Goal: Transaction & Acquisition: Purchase product/service

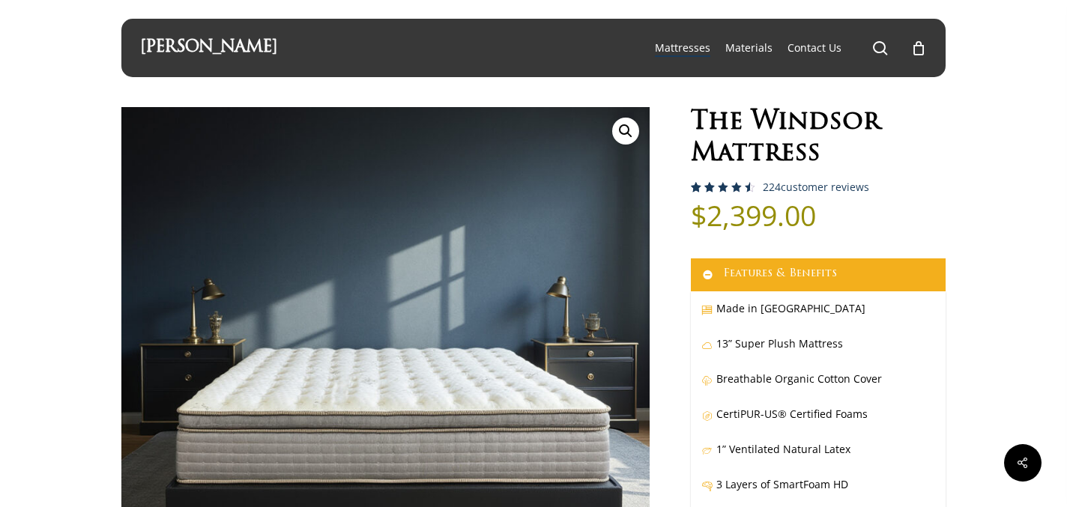
select select "EASTERN KING"
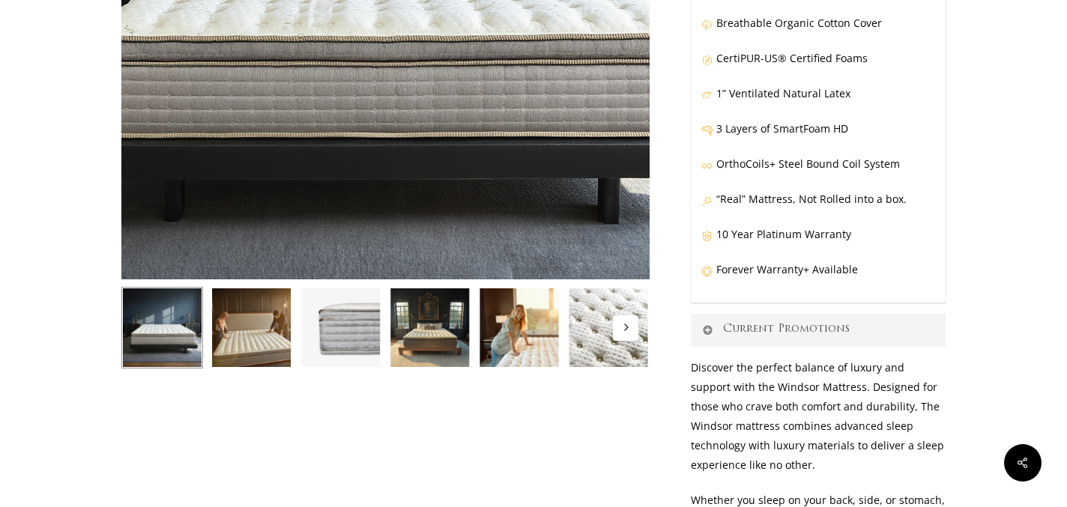
scroll to position [359, 0]
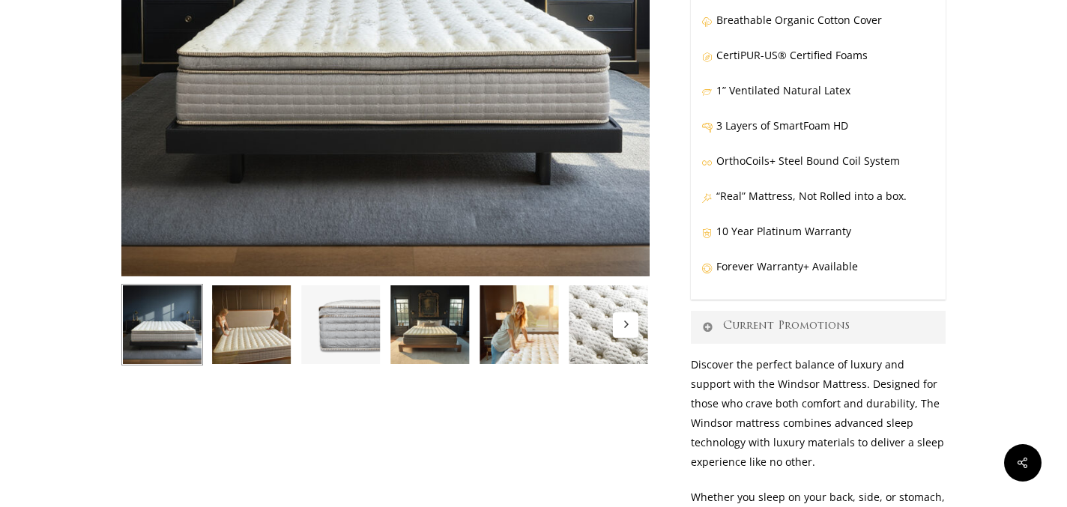
click at [348, 325] on img at bounding box center [341, 325] width 82 height 82
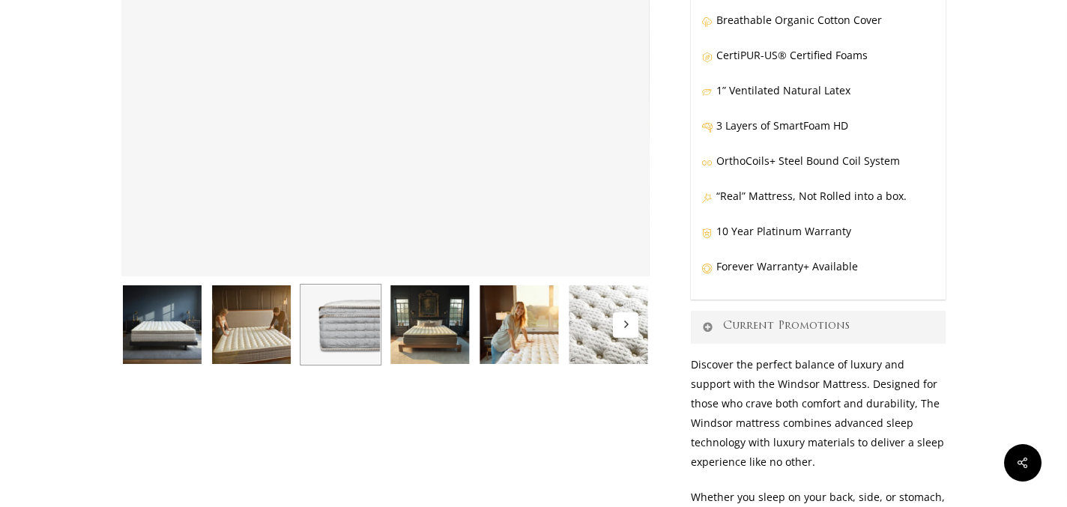
click at [420, 348] on img at bounding box center [430, 325] width 82 height 82
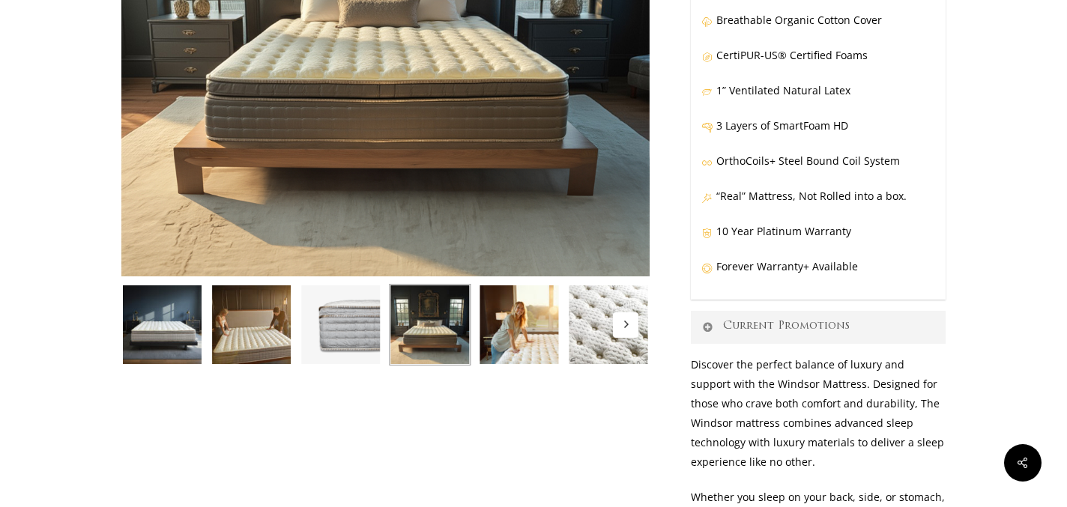
click at [523, 354] on img at bounding box center [519, 325] width 82 height 82
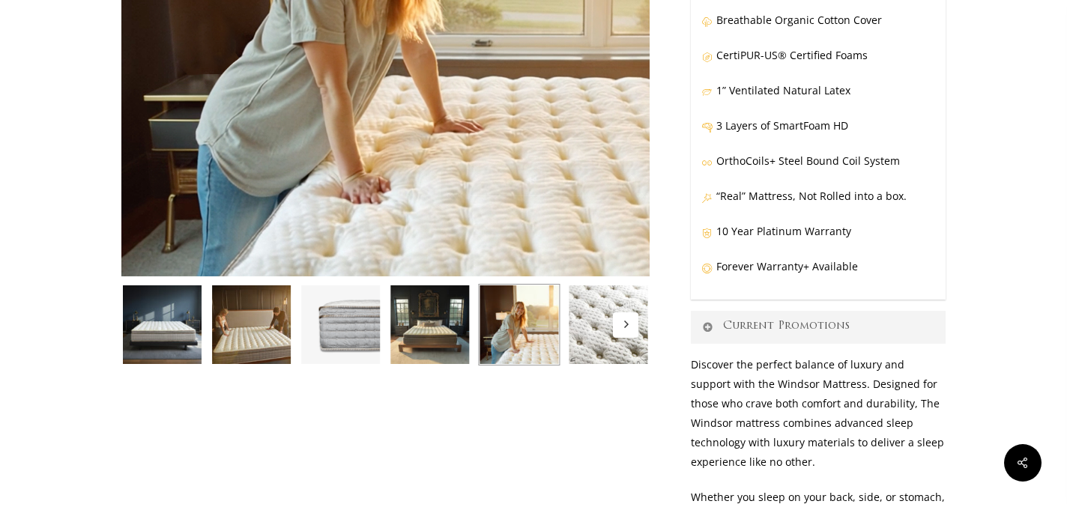
click at [603, 349] on img at bounding box center [609, 325] width 82 height 82
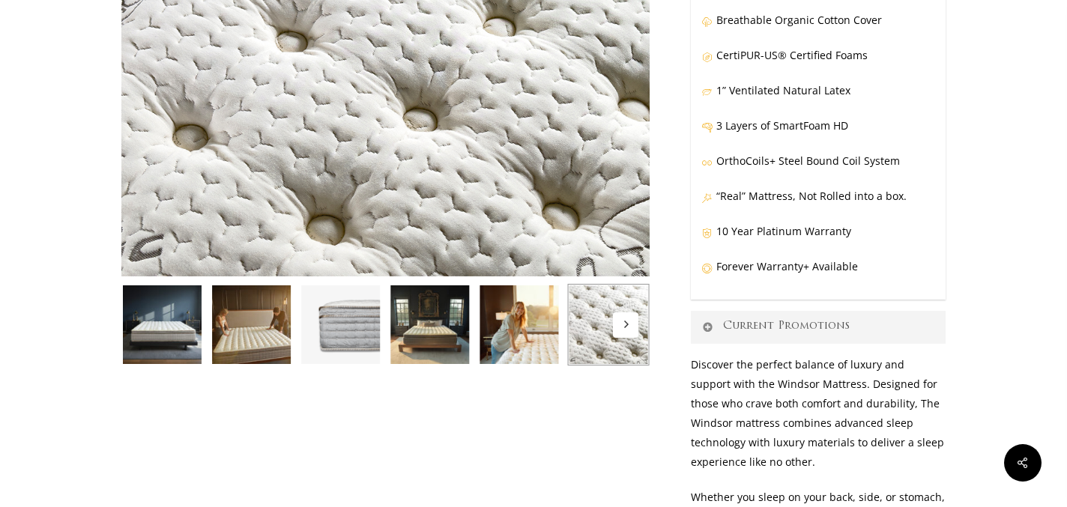
click at [625, 328] on icon "Next" at bounding box center [625, 324] width 7 height 7
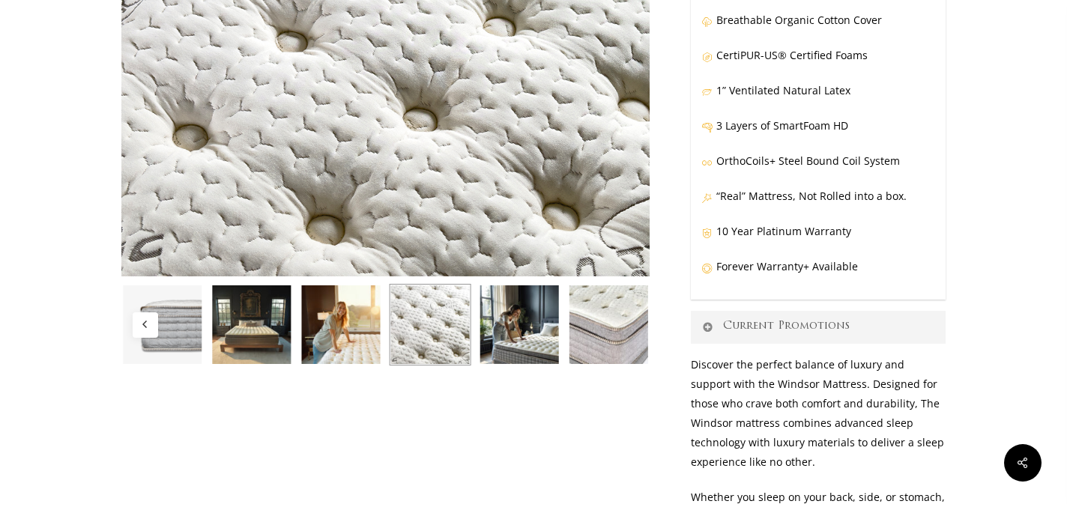
click at [625, 328] on img at bounding box center [609, 325] width 82 height 82
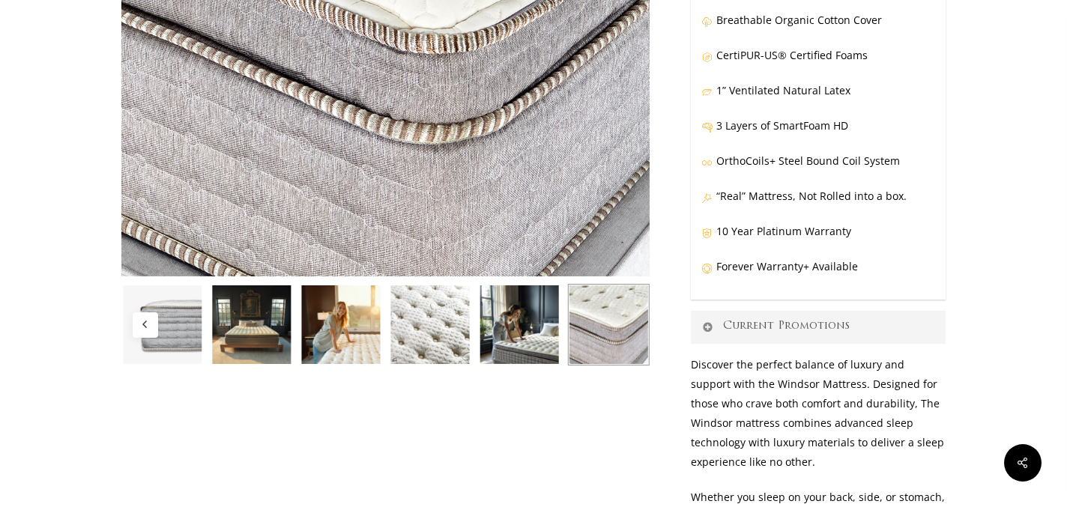
click at [625, 328] on img at bounding box center [609, 325] width 82 height 82
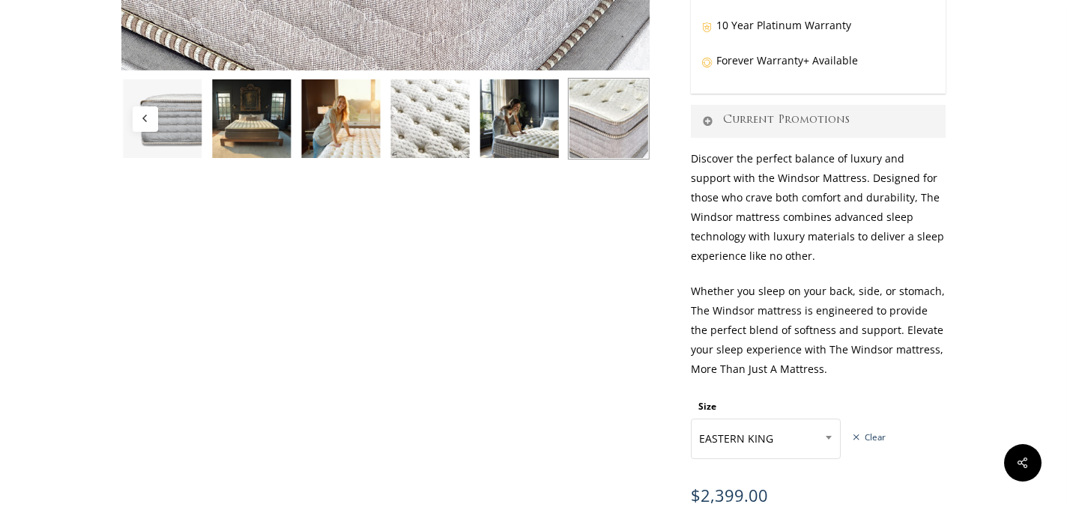
scroll to position [554, 0]
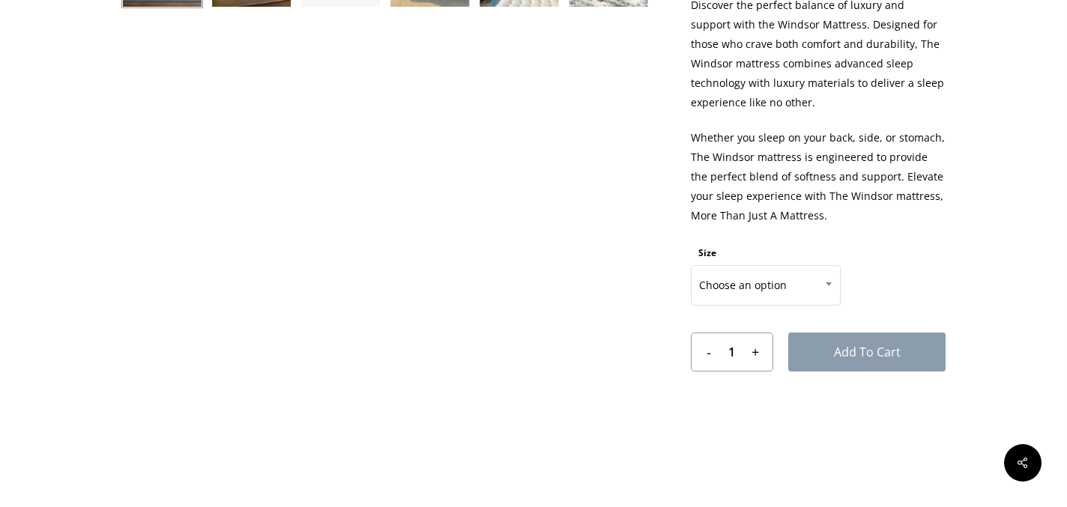
scroll to position [709, 0]
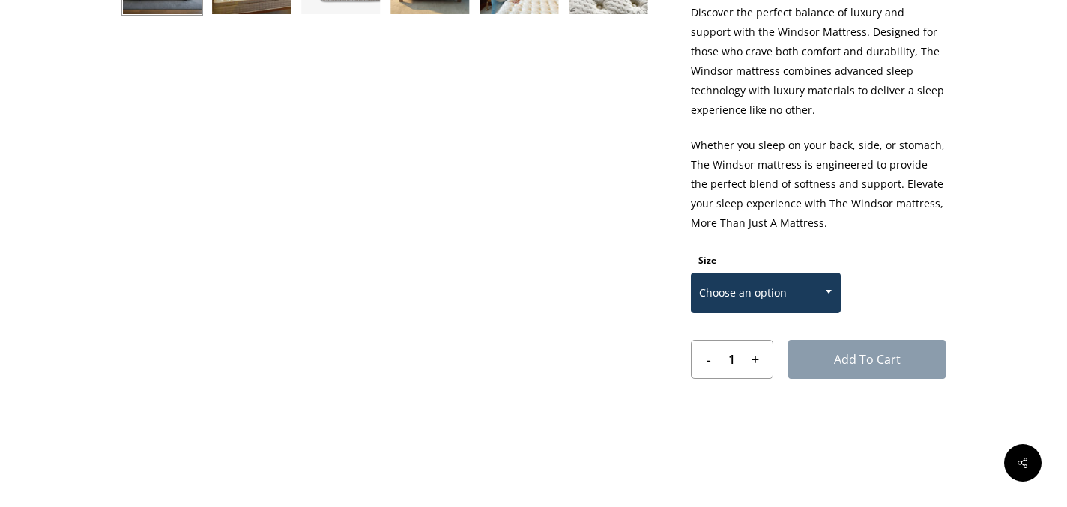
click at [771, 291] on span "Choose an option" at bounding box center [765, 292] width 148 height 31
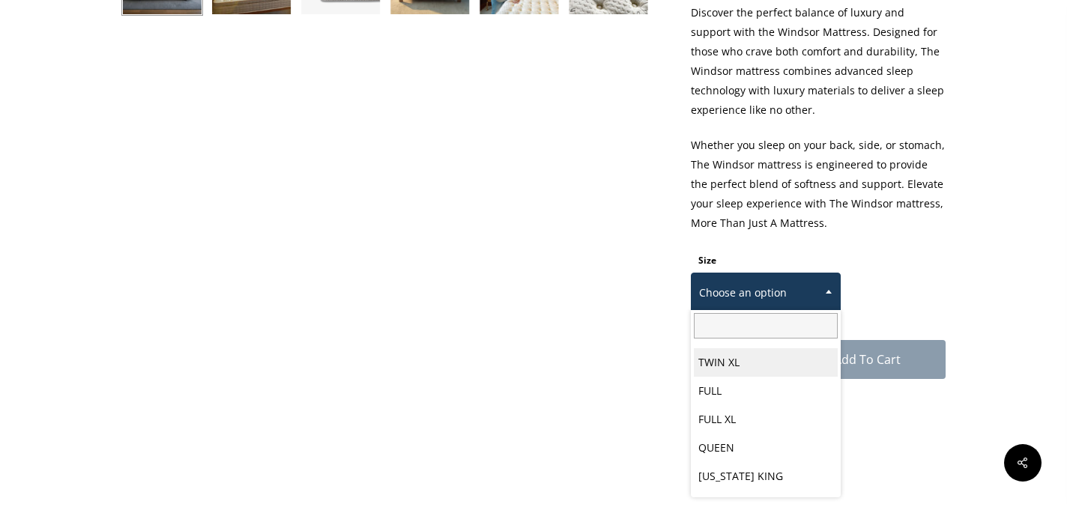
scroll to position [78, 0]
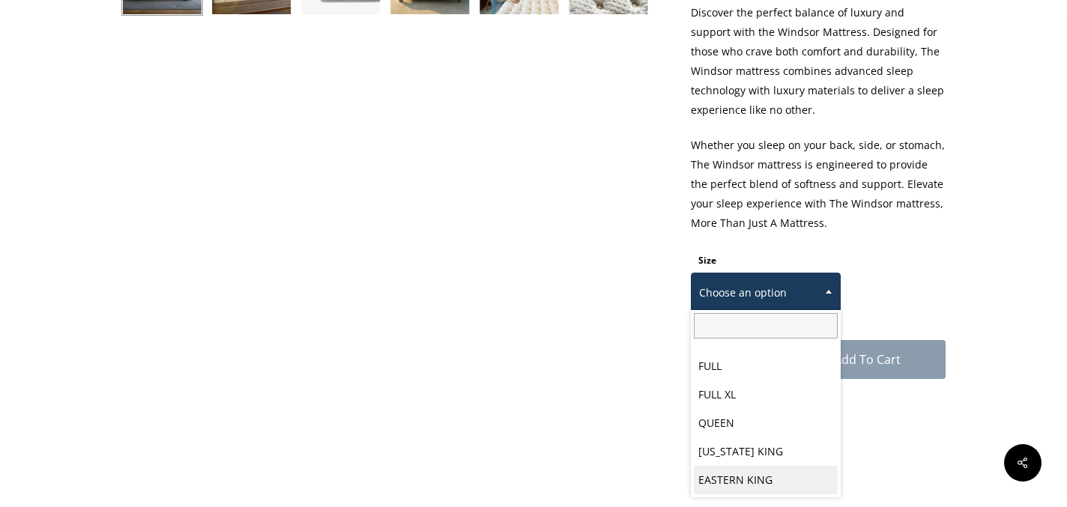
select select "EASTERN KING"
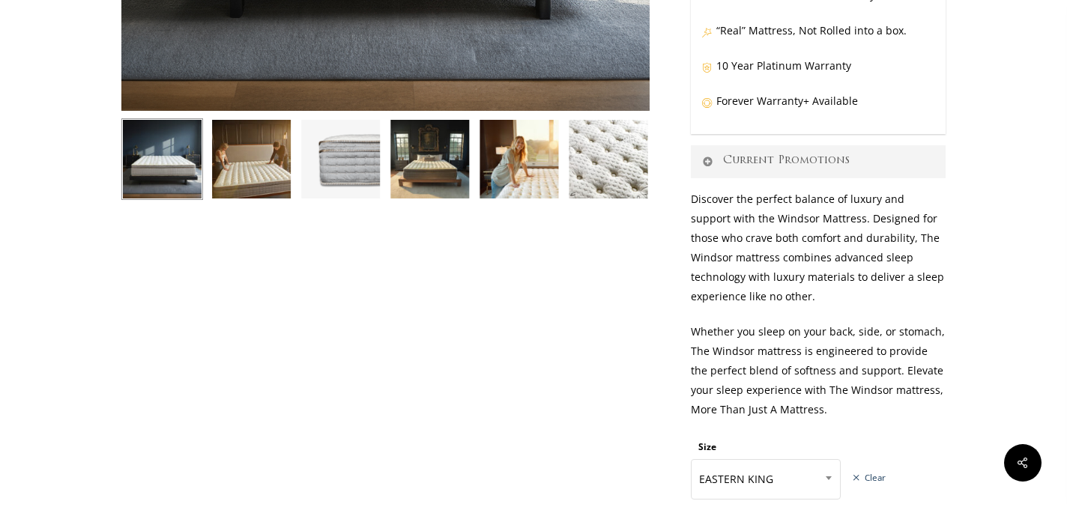
scroll to position [523, 0]
